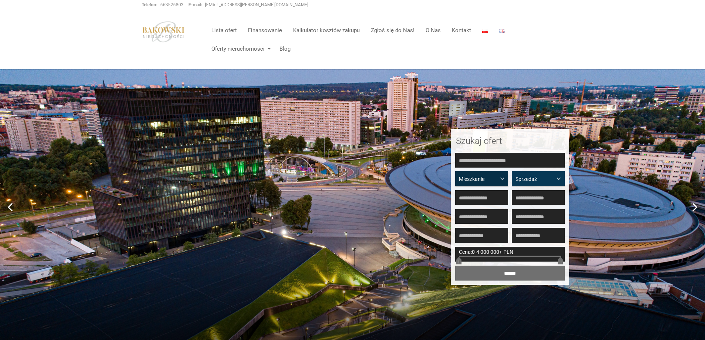
click at [499, 177] on span "Mieszkanie" at bounding box center [479, 179] width 40 height 7
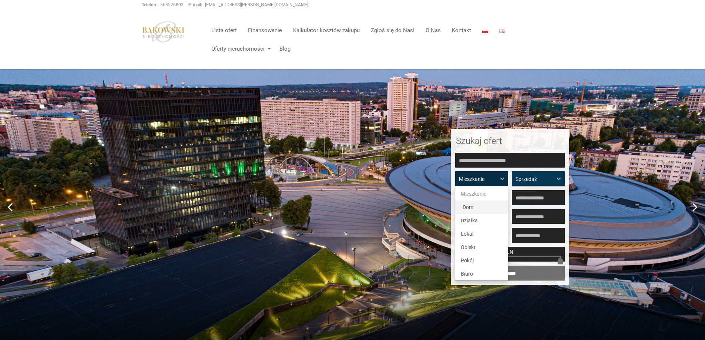
click at [467, 207] on span "Dom" at bounding box center [468, 207] width 11 height 6
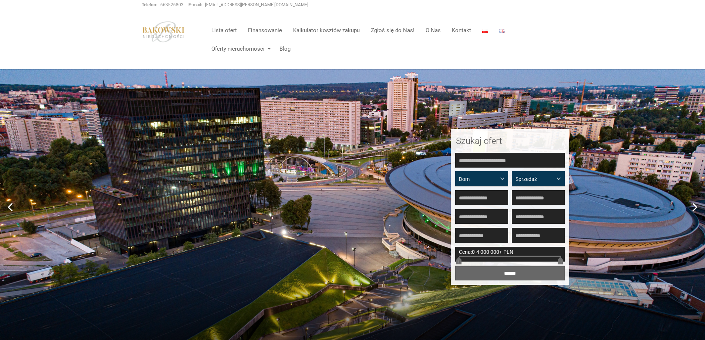
click at [506, 270] on input "******" at bounding box center [510, 273] width 110 height 15
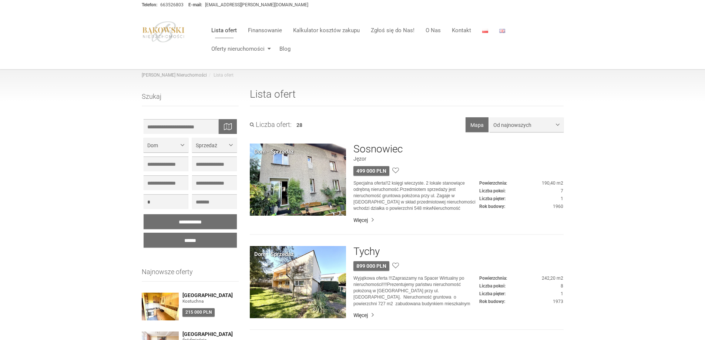
click at [226, 30] on link "Lista ofert" at bounding box center [224, 30] width 37 height 15
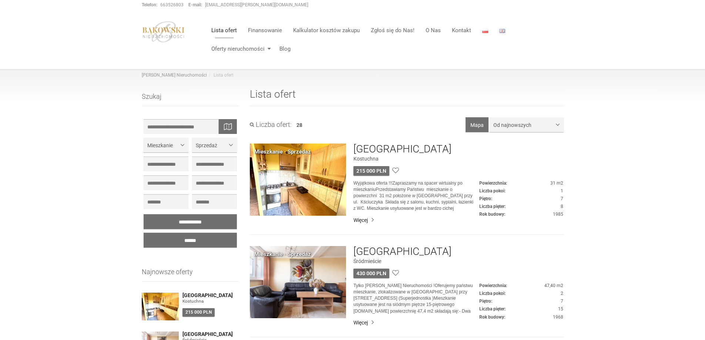
scroll to position [160, 0]
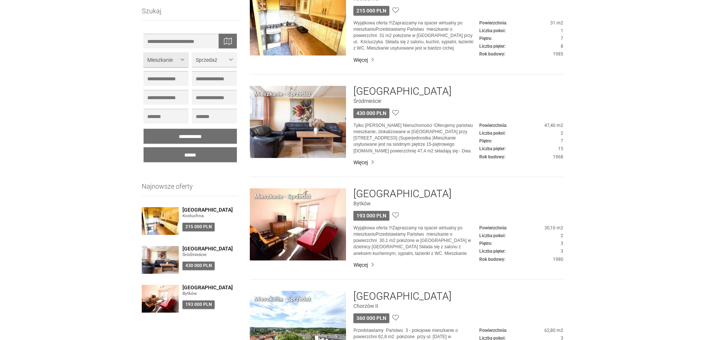
click at [184, 59] on span "button" at bounding box center [184, 59] width 0 height 0
click at [156, 85] on span "Dom" at bounding box center [156, 88] width 11 height 6
click at [188, 153] on input "******" at bounding box center [191, 154] width 94 height 15
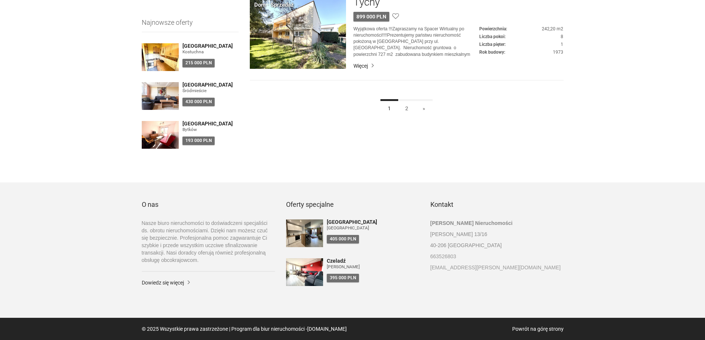
scroll to position [89, 0]
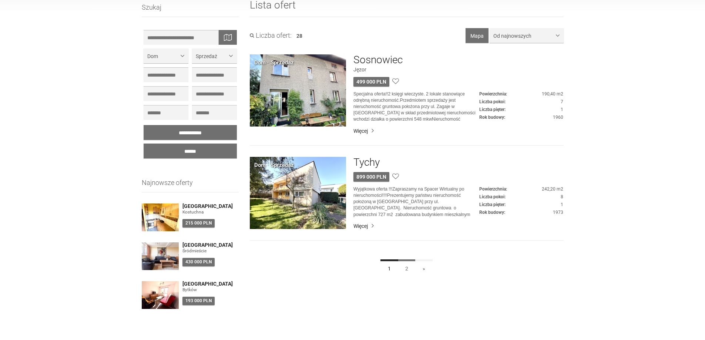
click at [404, 267] on link "2" at bounding box center [407, 268] width 18 height 17
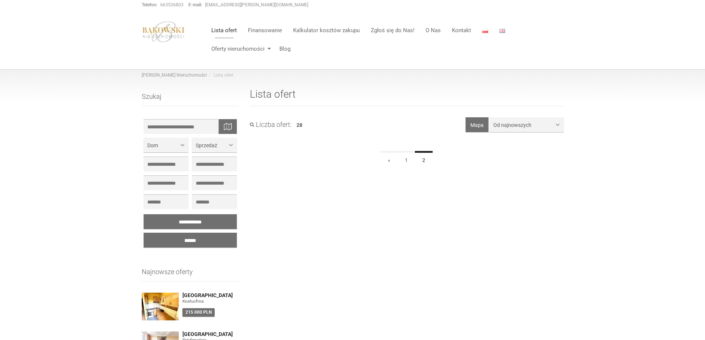
scroll to position [160, 0]
